Goal: Information Seeking & Learning: Learn about a topic

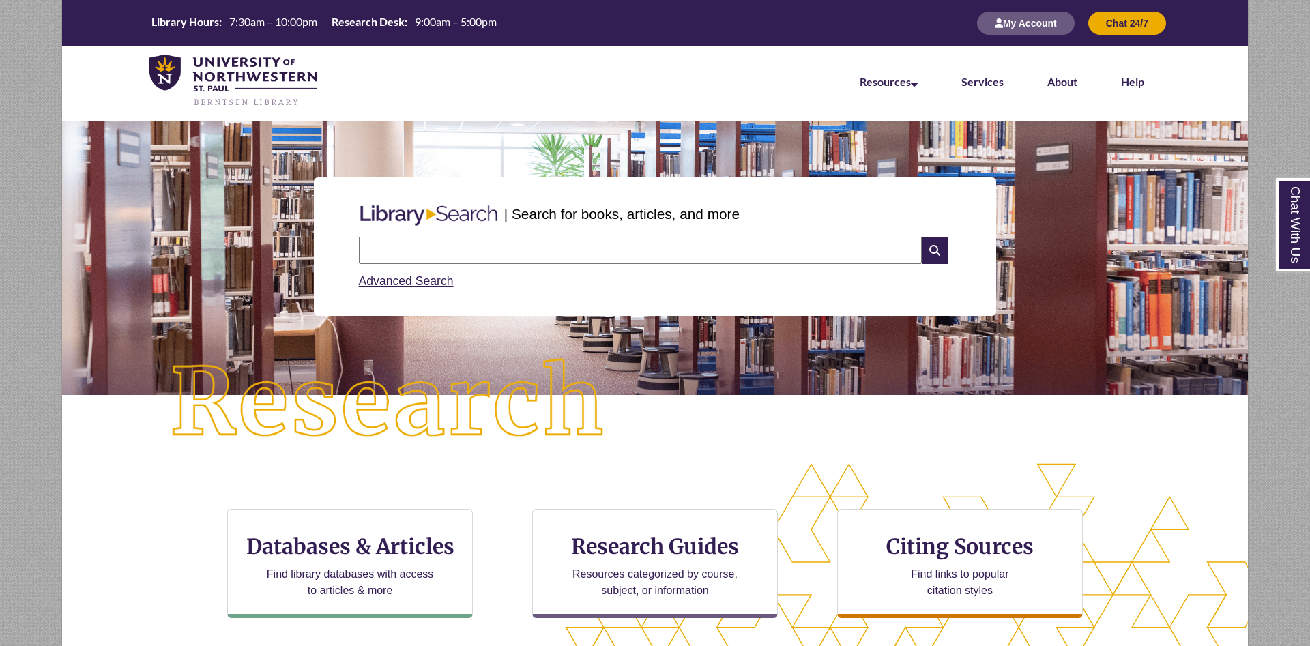
click at [583, 246] on input "text" at bounding box center [640, 250] width 563 height 27
type input "**********"
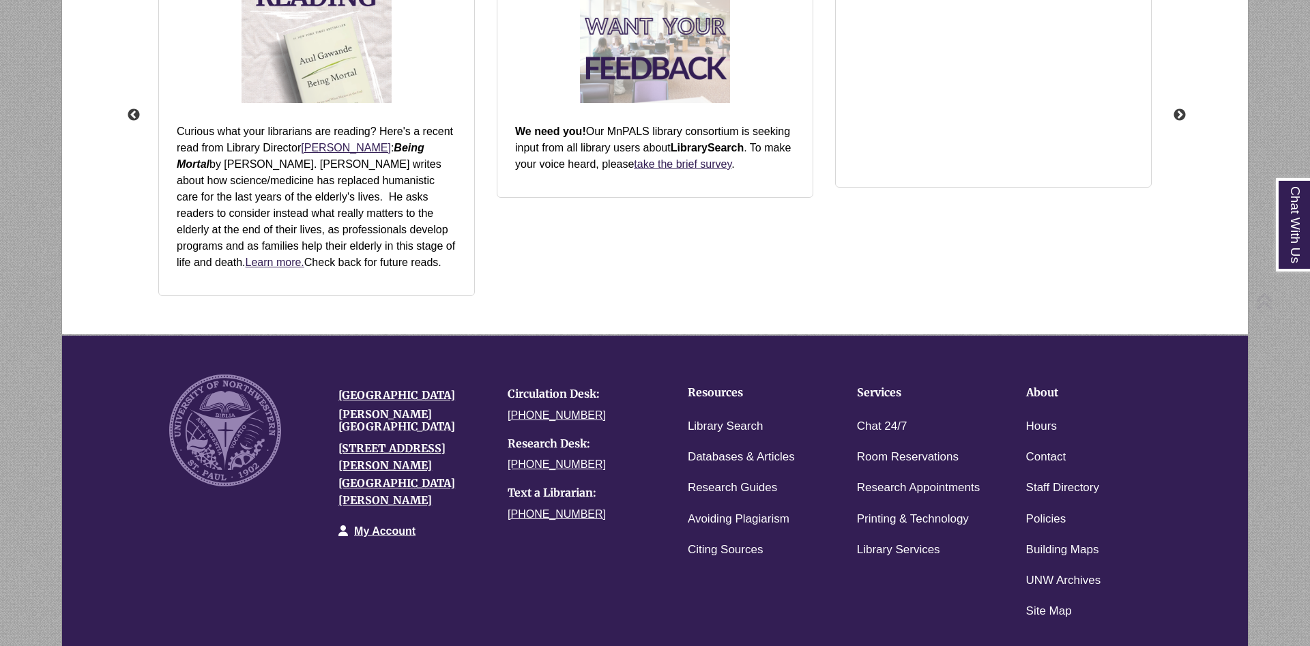
scroll to position [397, 1070]
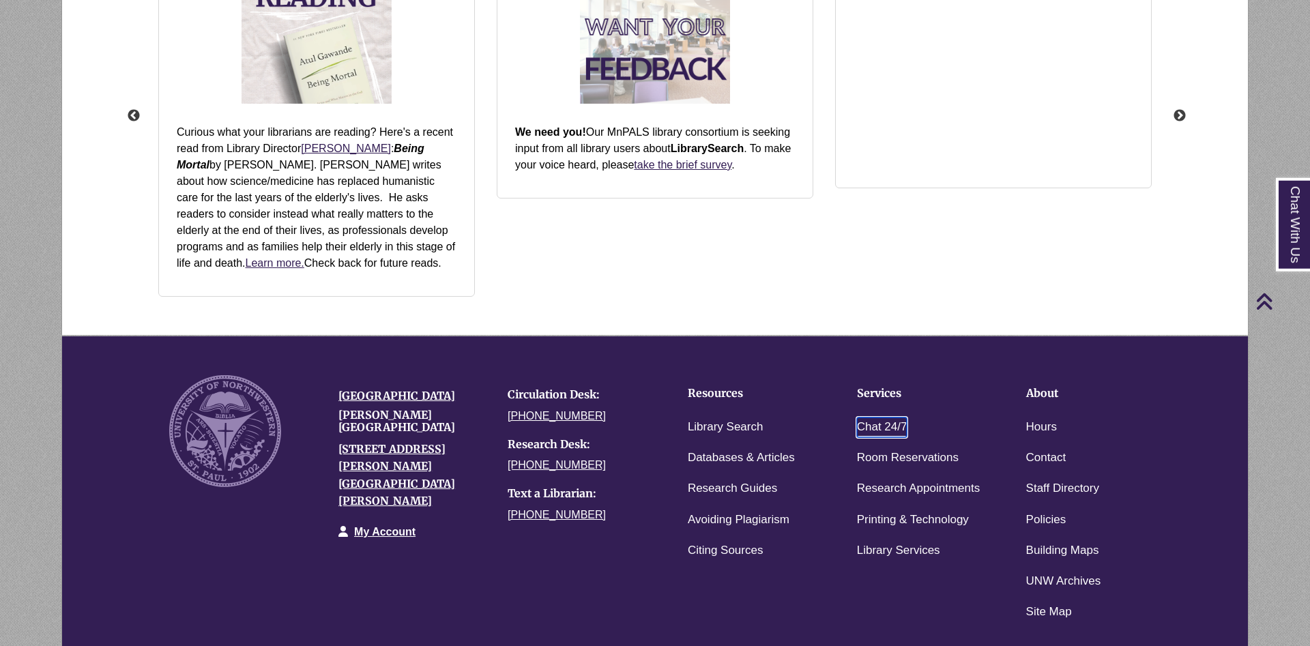
click at [882, 420] on link "Chat 24/7" at bounding box center [882, 427] width 50 height 20
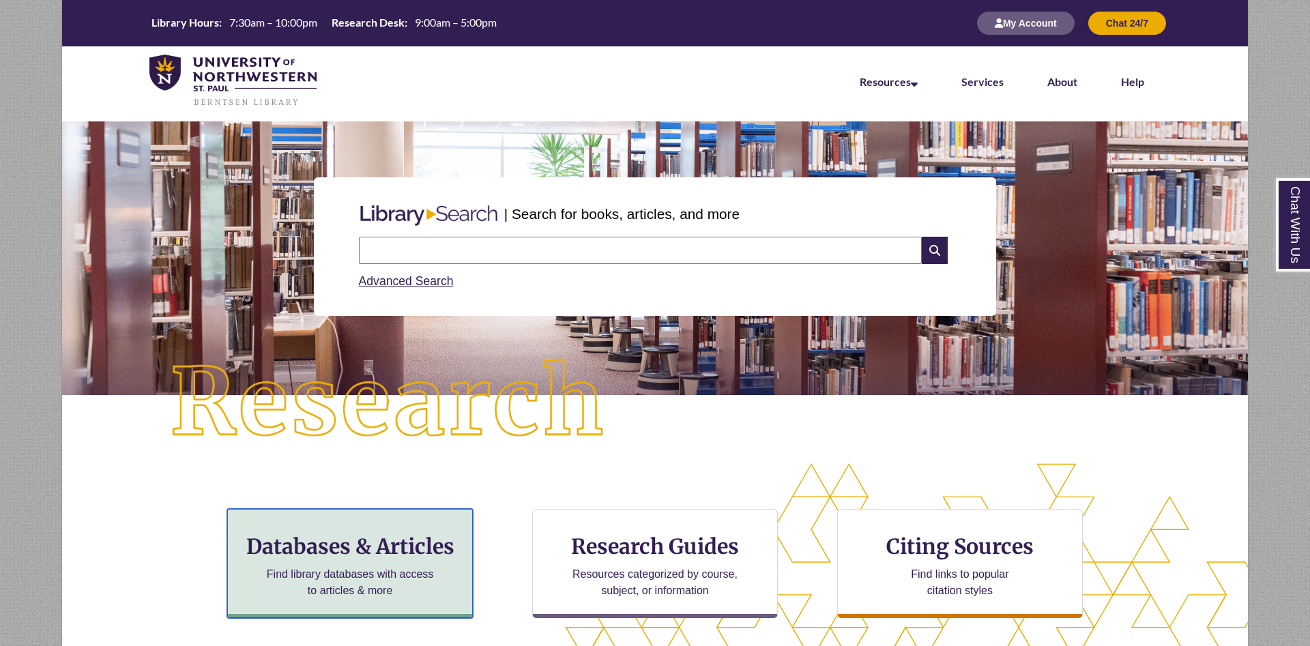
click at [425, 556] on h3 "Databases & Articles" at bounding box center [350, 546] width 222 height 26
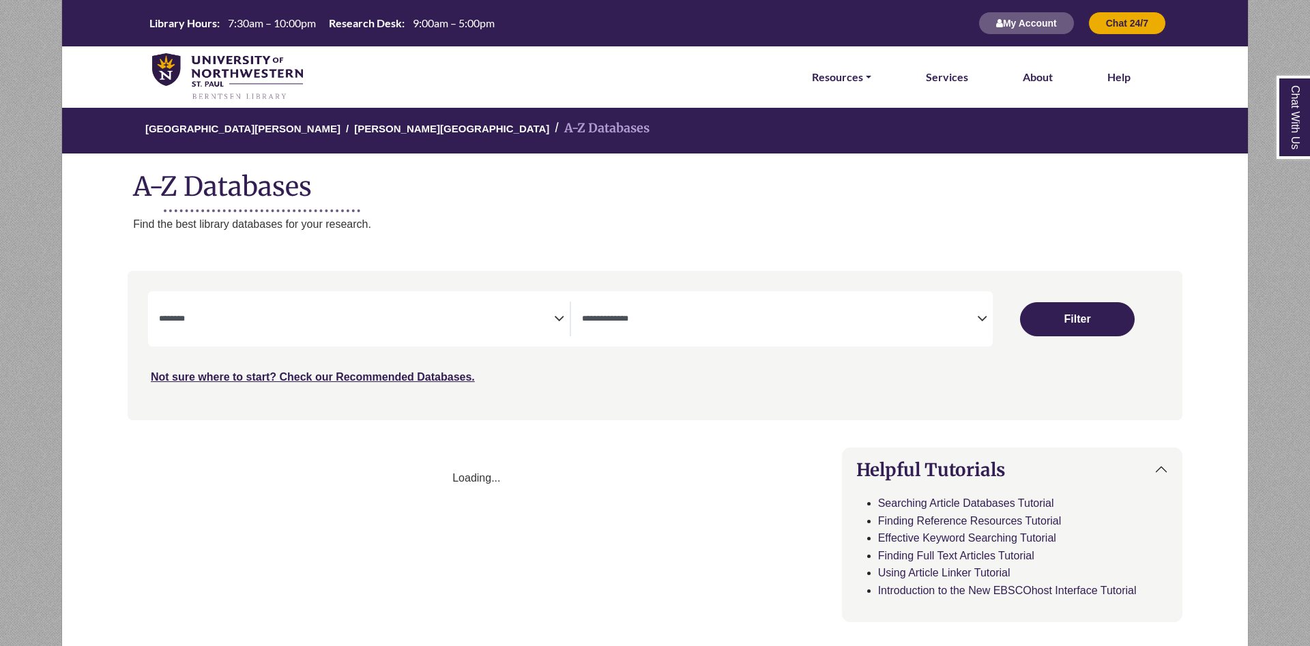
select select "Database Subject Filter"
select select "Database Types Filter"
select select "Database Subject Filter"
select select "Database Types Filter"
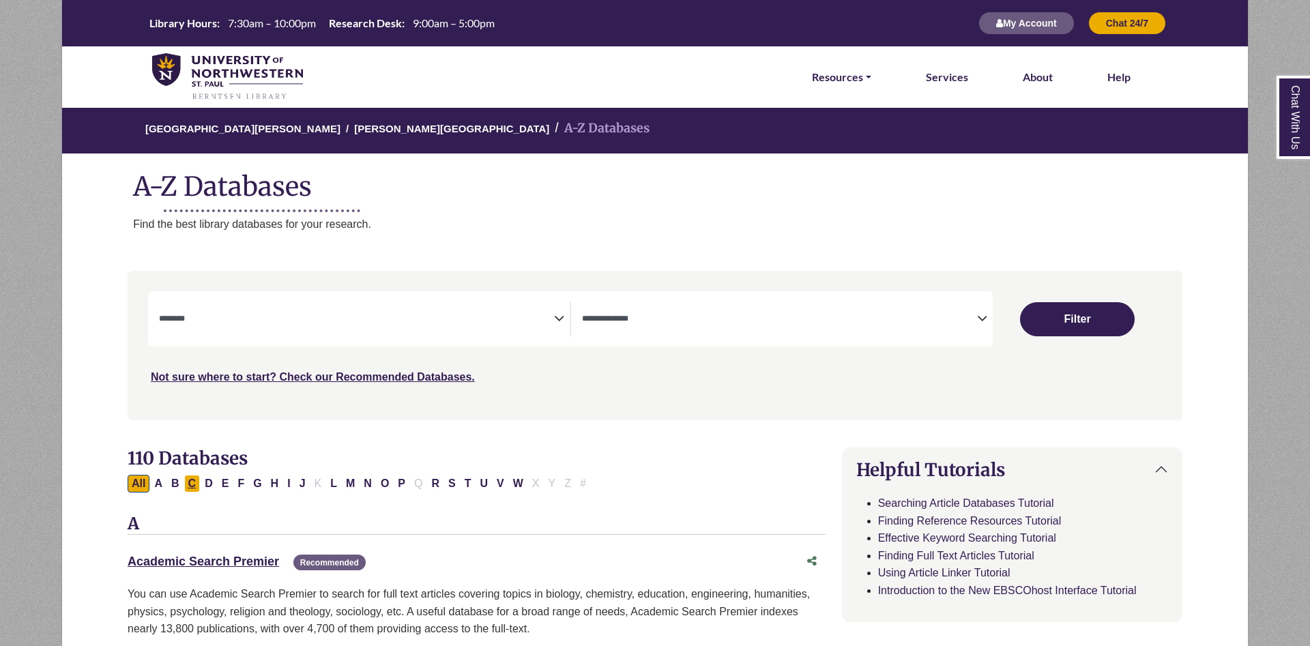
click at [197, 490] on button "C" at bounding box center [192, 484] width 16 height 18
select select "Database Subject Filter"
select select "Database Types Filter"
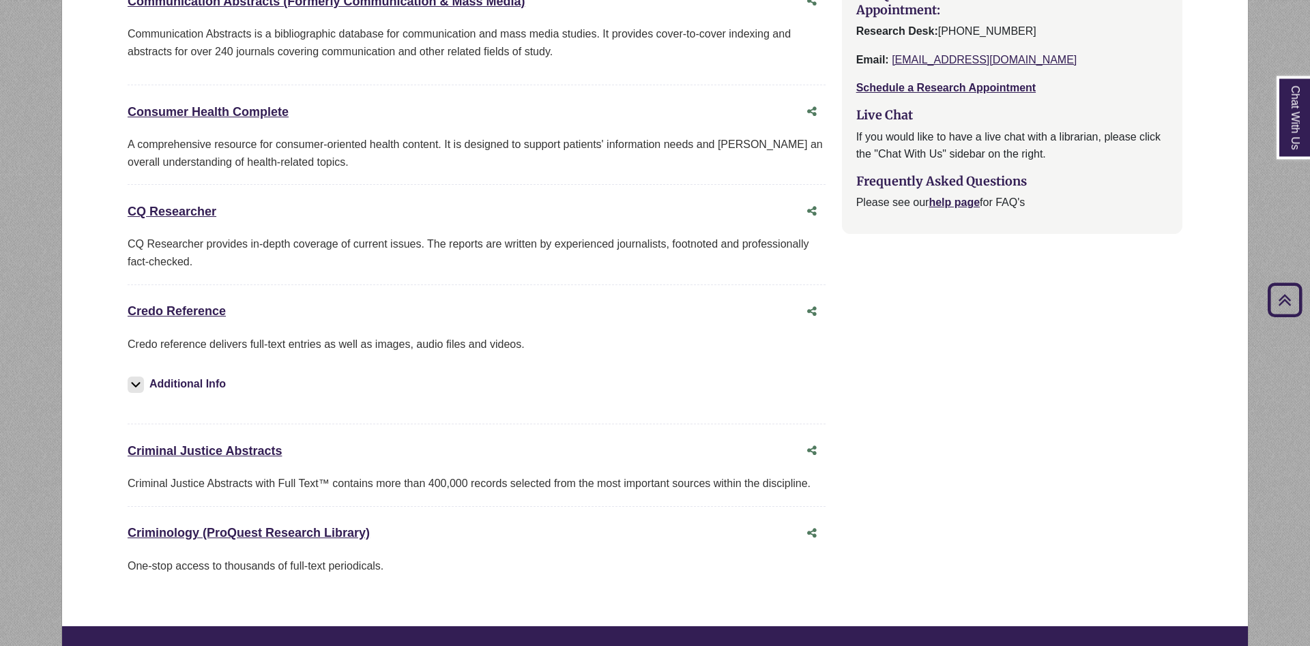
scroll to position [1461, 0]
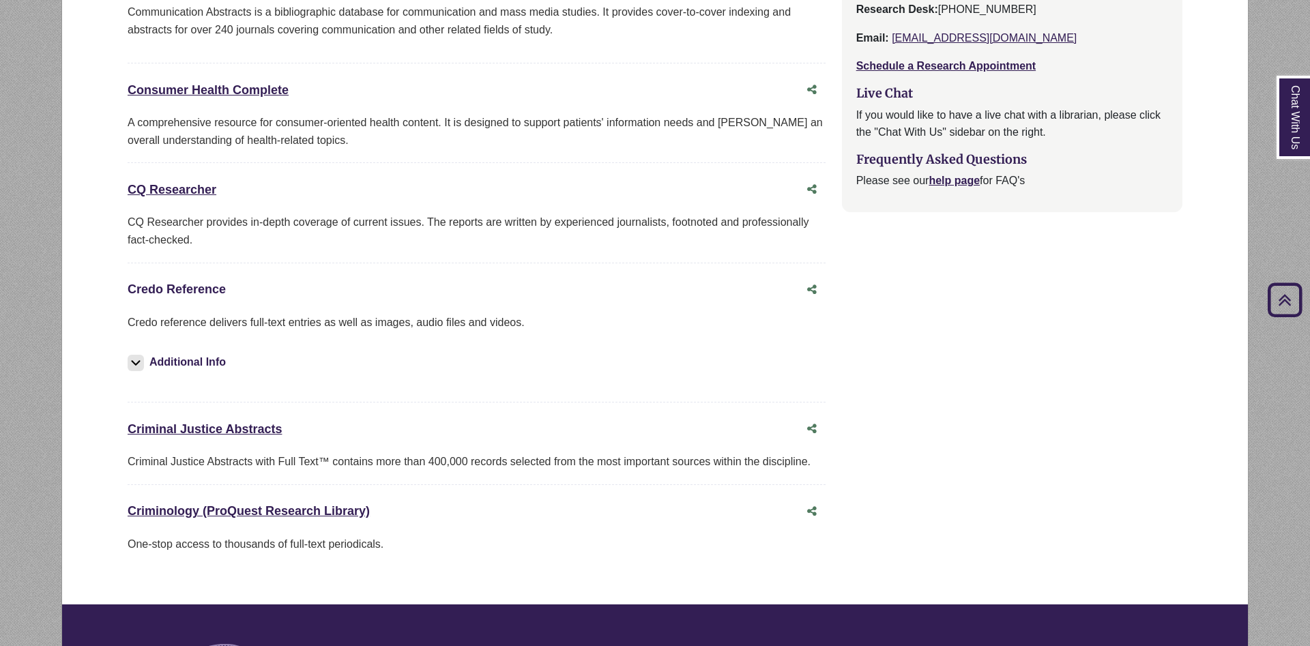
click at [203, 296] on link "Credo Reference This link opens in a new window" at bounding box center [177, 289] width 98 height 14
